Goal: Task Accomplishment & Management: Use online tool/utility

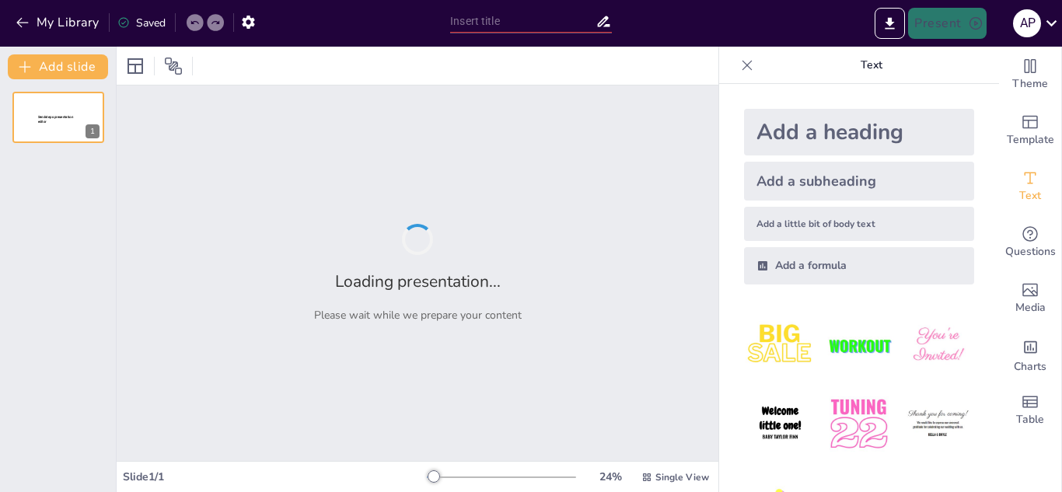
type input "The Influence of Linguistic Imperialism on Applied Linguistics: A PRISMA Review…"
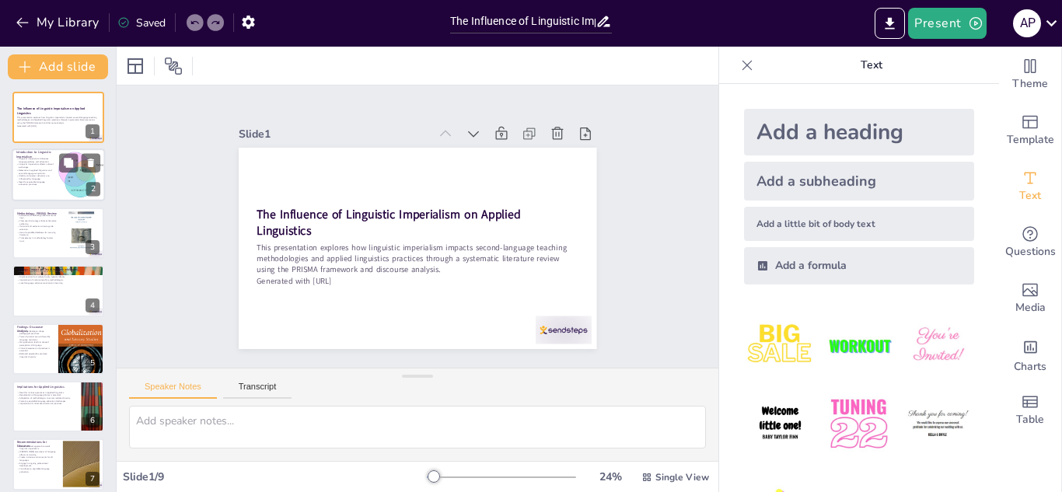
click at [82, 196] on div at bounding box center [81, 175] width 47 height 58
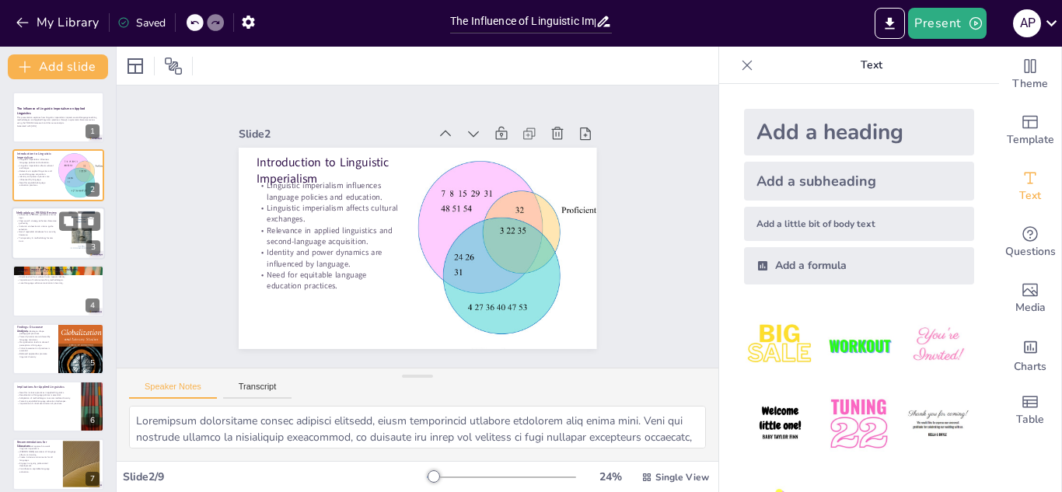
click at [56, 212] on p "Methodology: PRISMA Review" at bounding box center [37, 213] width 42 height 5
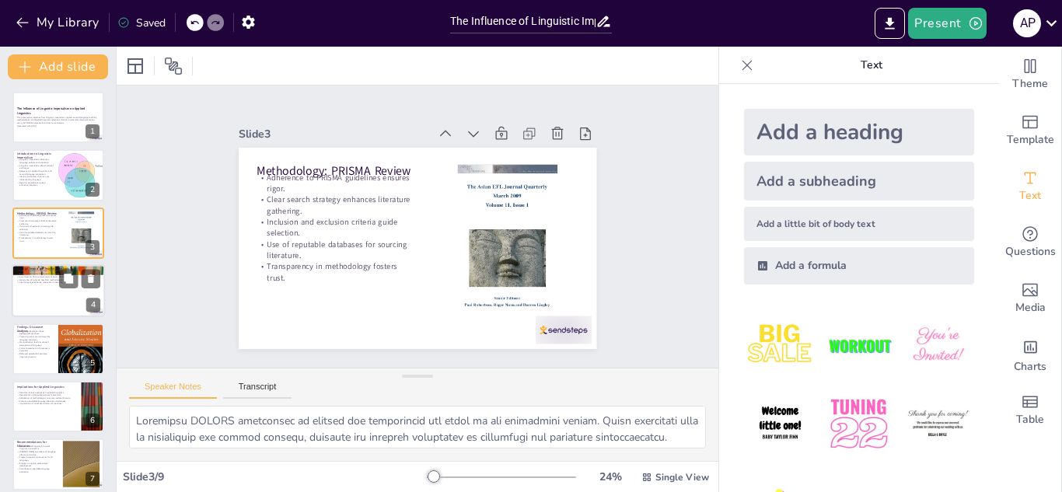
click at [54, 288] on div at bounding box center [58, 290] width 93 height 53
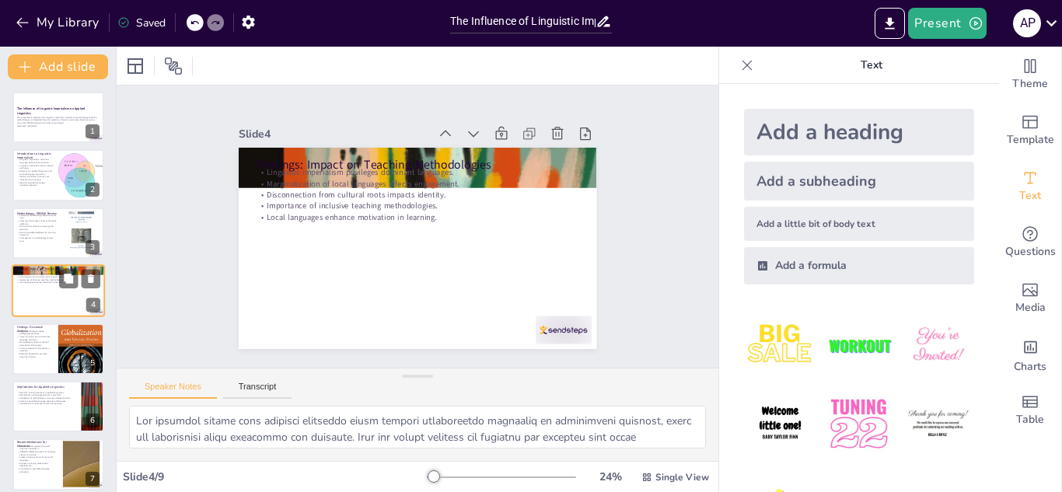
scroll to position [5, 0]
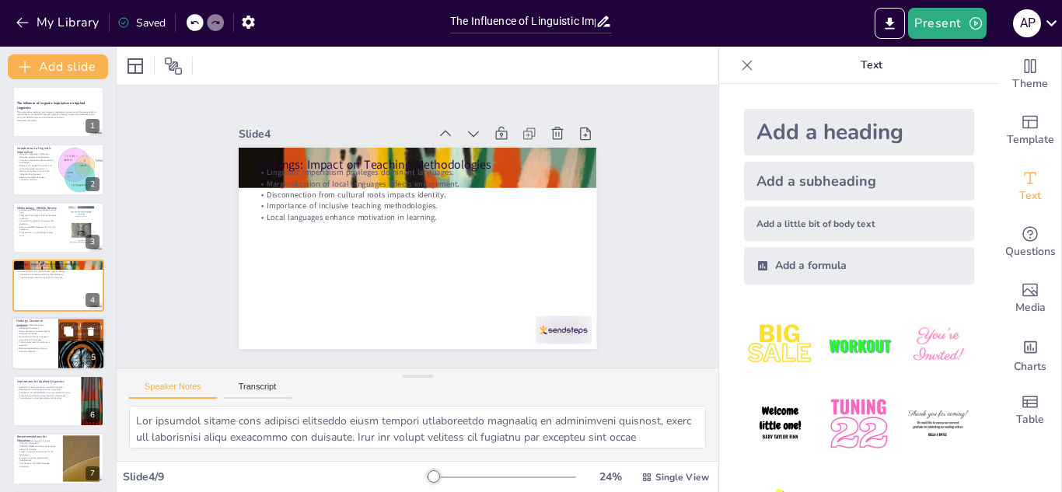
click at [54, 323] on div at bounding box center [58, 343] width 93 height 53
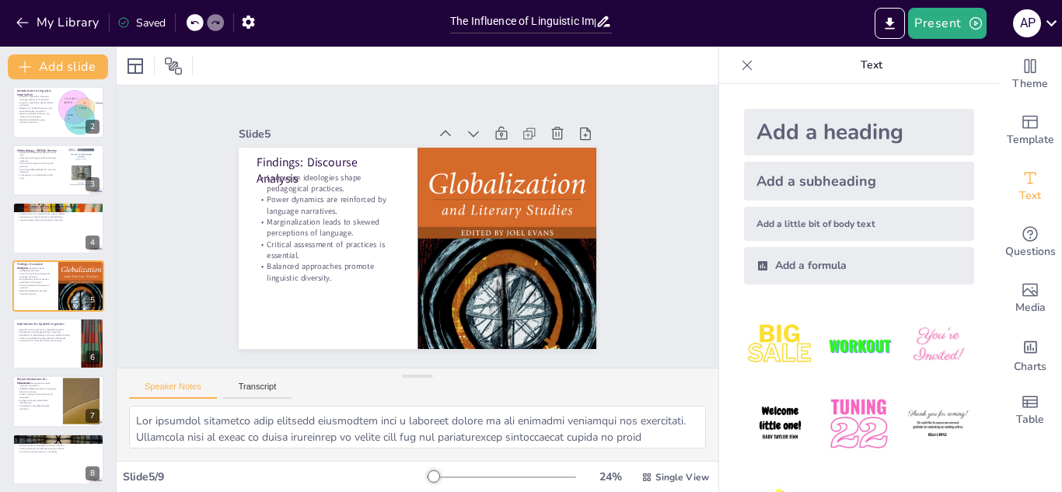
click at [33, 372] on div "The Influence of Linguistic Imperialism on Applied Linguistics This presentatio…" at bounding box center [58, 286] width 116 height 514
click at [45, 403] on p "Engage in ongoing professional development." at bounding box center [37, 401] width 42 height 5
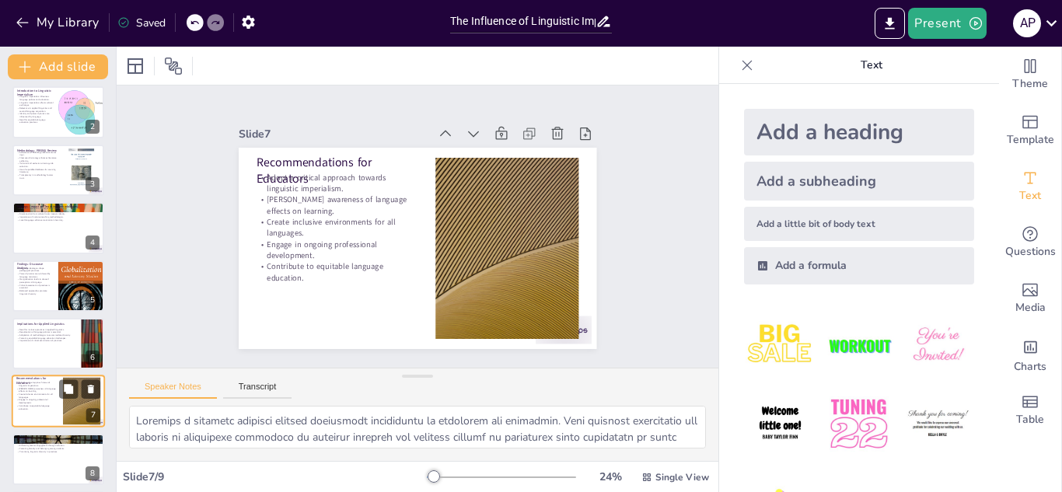
scroll to position [126, 0]
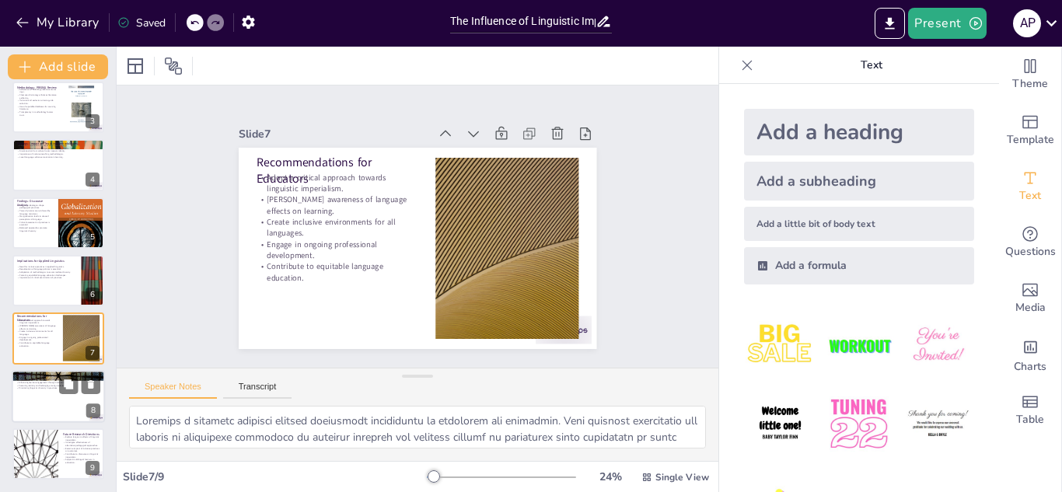
click at [48, 397] on div at bounding box center [58, 396] width 93 height 53
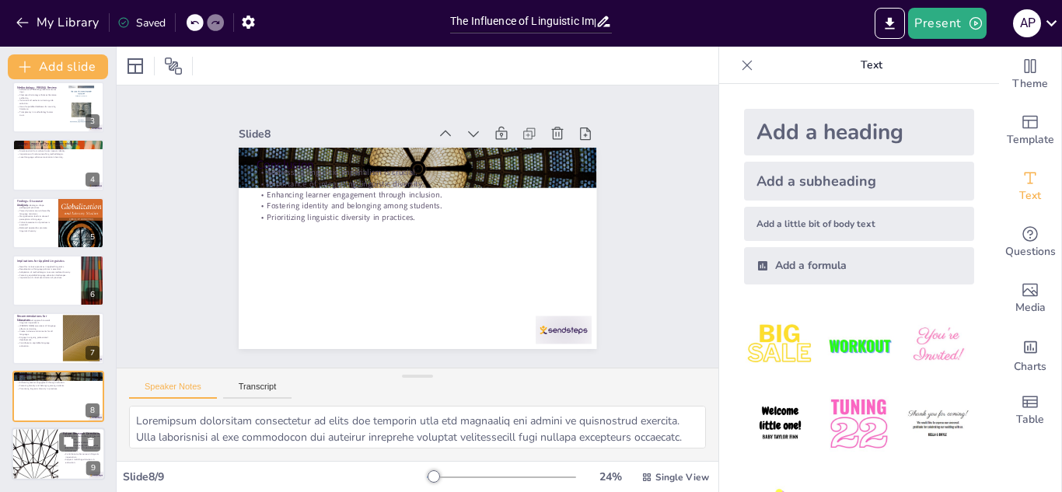
click at [47, 449] on div at bounding box center [34, 454] width 93 height 53
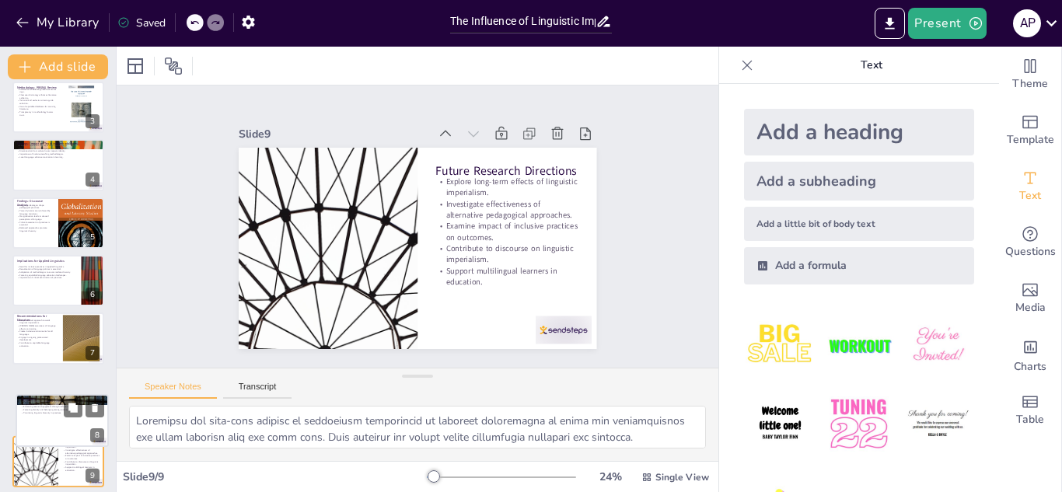
drag, startPoint x: 101, startPoint y: 410, endPoint x: 107, endPoint y: 438, distance: 28.5
click at [107, 395] on div "Conclusion Addressing linguistic imperialism is crucial. Importance of integrat…" at bounding box center [62, 395] width 92 height 0
type textarea "Addressing linguistic imperialism is vital for ensuring that all languages are …"
